Goal: Information Seeking & Learning: Learn about a topic

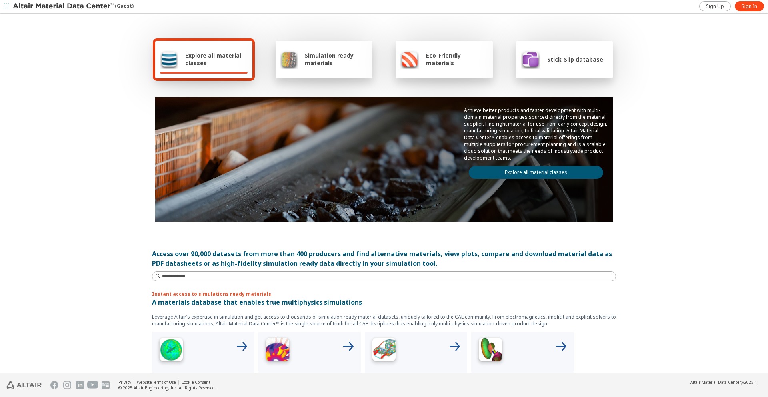
click at [200, 54] on span "Explore all material classes" at bounding box center [216, 59] width 62 height 15
click at [545, 172] on link "Explore all material classes" at bounding box center [536, 172] width 134 height 13
click at [318, 58] on span "Simulation ready materials" at bounding box center [336, 59] width 63 height 15
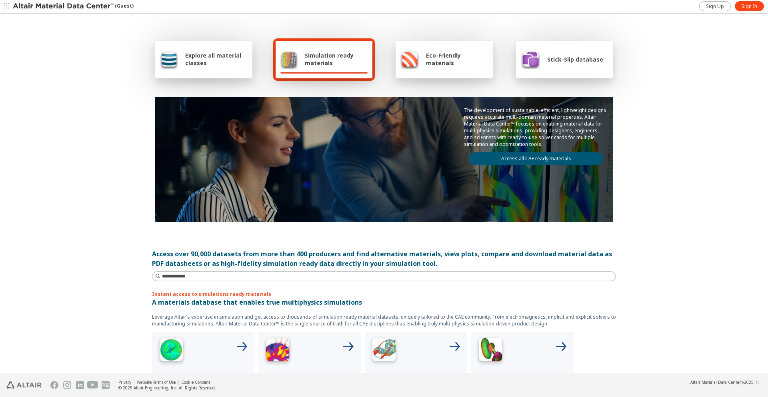
click at [530, 157] on link "Access all CAE ready materials" at bounding box center [536, 158] width 134 height 13
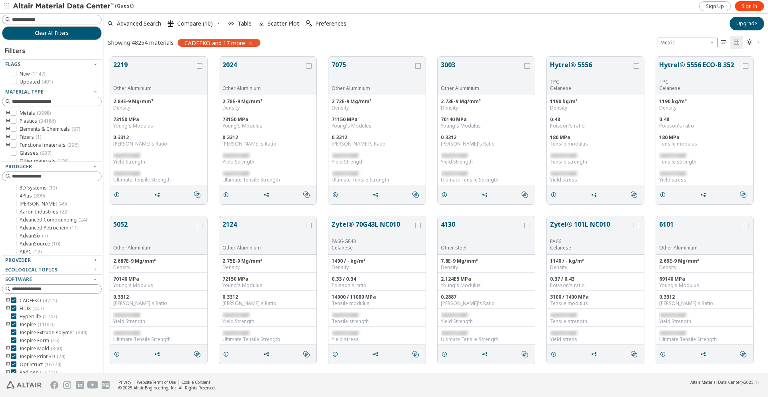
scroll to position [317, 658]
click at [136, 24] on span "Advanced Search" at bounding box center [139, 24] width 44 height 6
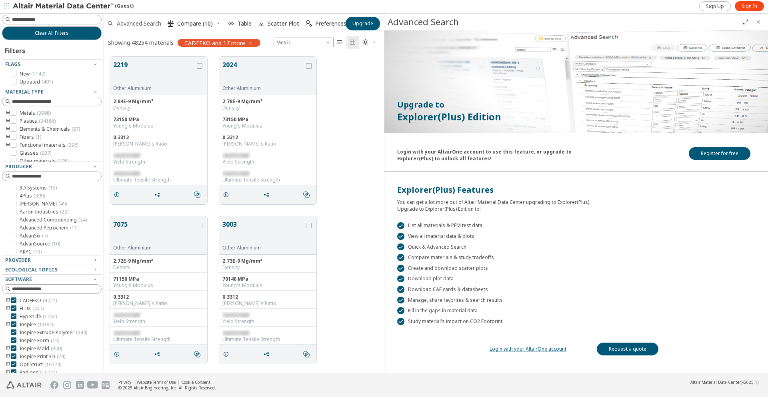
scroll to position [317, 274]
click at [750, 5] on span "Sign In" at bounding box center [750, 6] width 16 height 6
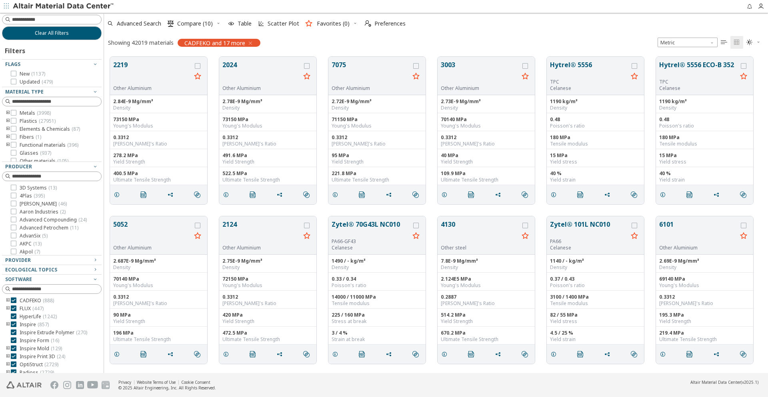
scroll to position [317, 658]
click at [129, 25] on span "Advanced Search" at bounding box center [139, 24] width 44 height 6
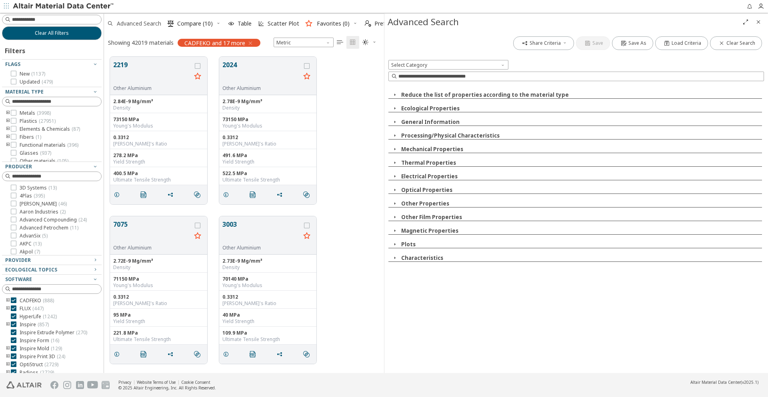
scroll to position [317, 274]
click at [396, 120] on icon "button" at bounding box center [395, 122] width 6 height 6
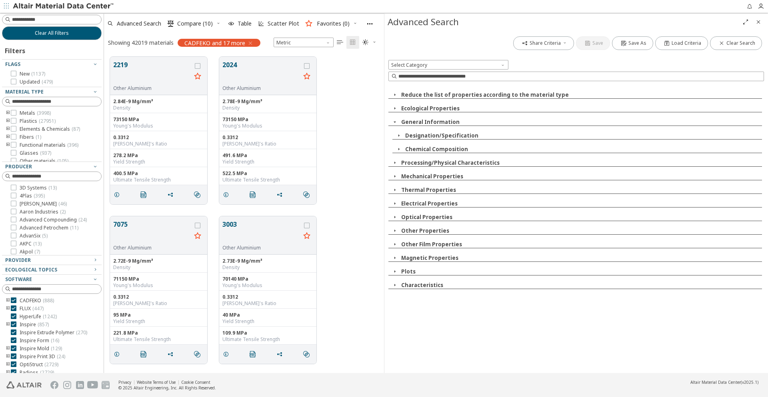
click at [399, 149] on icon "button" at bounding box center [399, 149] width 6 height 6
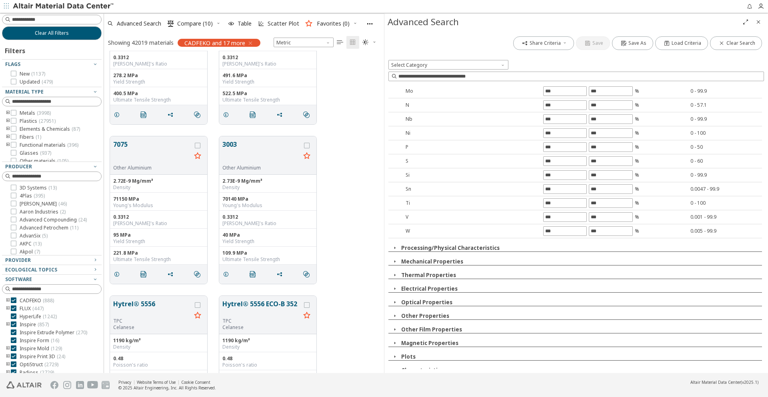
scroll to position [211, 0]
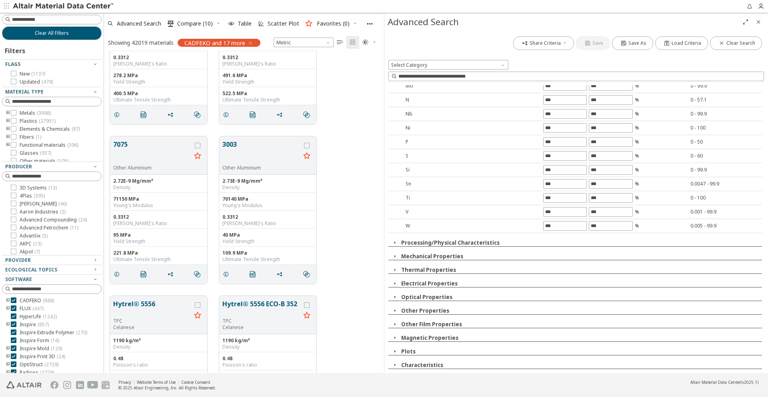
click at [395, 256] on icon "button" at bounding box center [395, 256] width 6 height 6
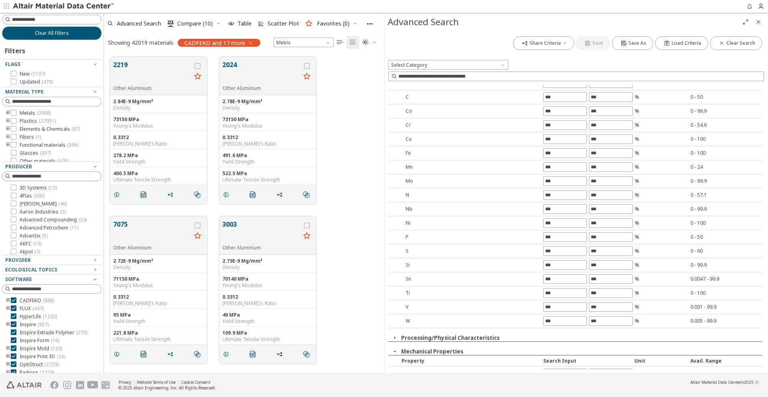
scroll to position [120, 0]
